Goal: Find specific fact: Find specific fact

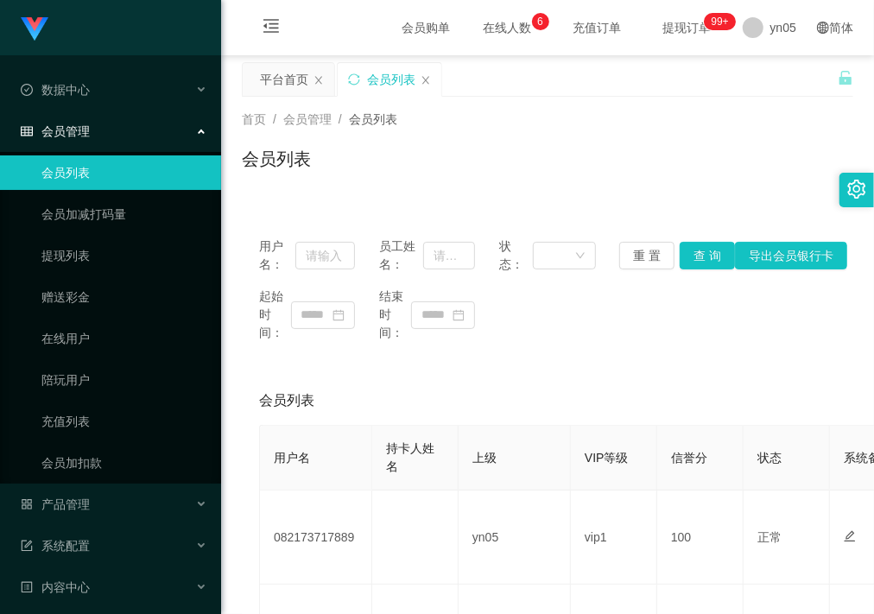
scroll to position [66, 0]
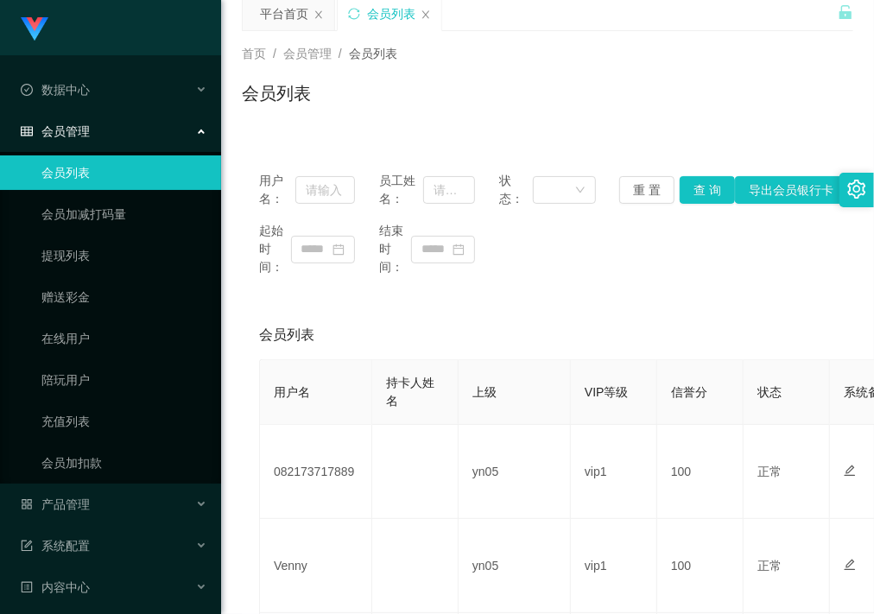
click at [327, 467] on td "082173717889" at bounding box center [316, 472] width 112 height 94
copy td "082173717889"
click at [525, 272] on div "起始时间： 结束时间：" at bounding box center [547, 249] width 577 height 54
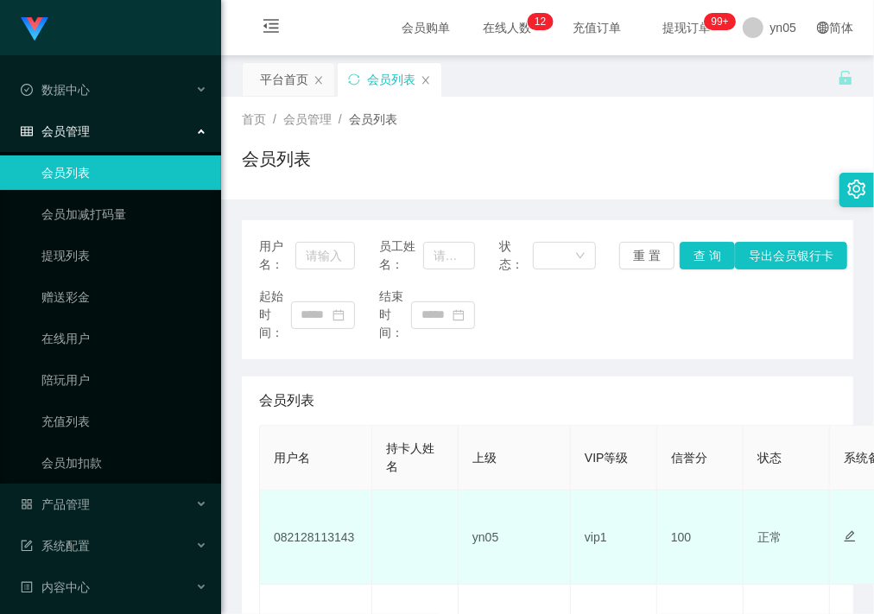
scroll to position [66, 0]
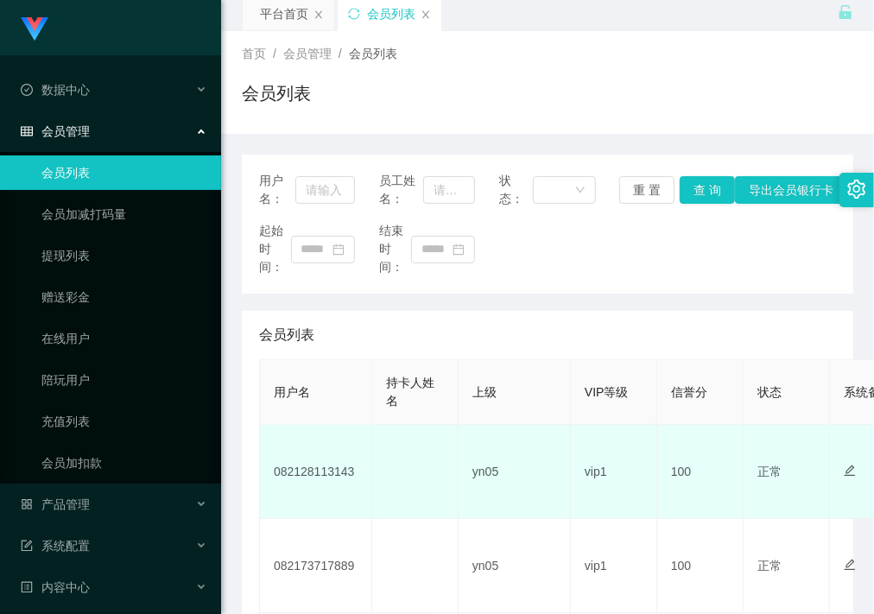
click at [331, 469] on td "082128113143" at bounding box center [316, 472] width 112 height 94
copy td "082128113143"
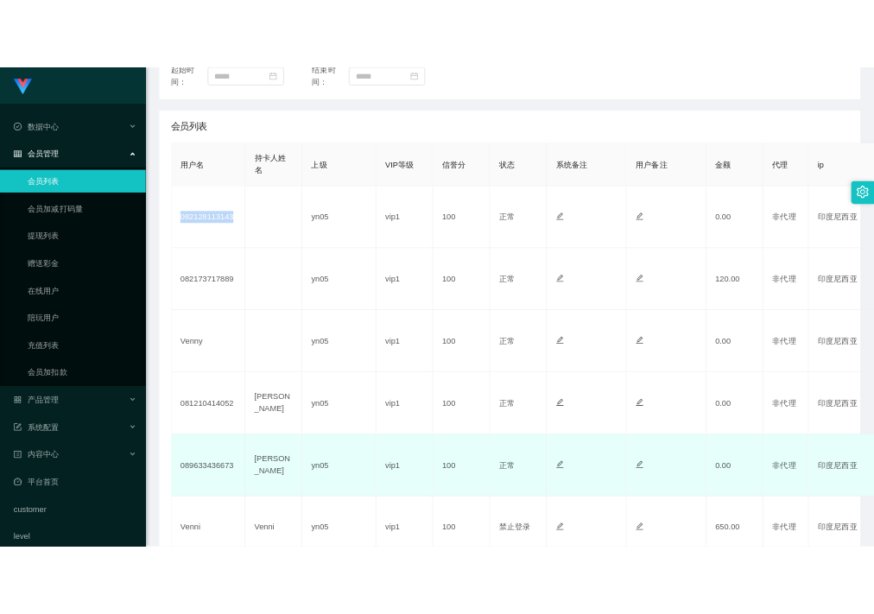
scroll to position [290, 0]
